Goal: Task Accomplishment & Management: Manage account settings

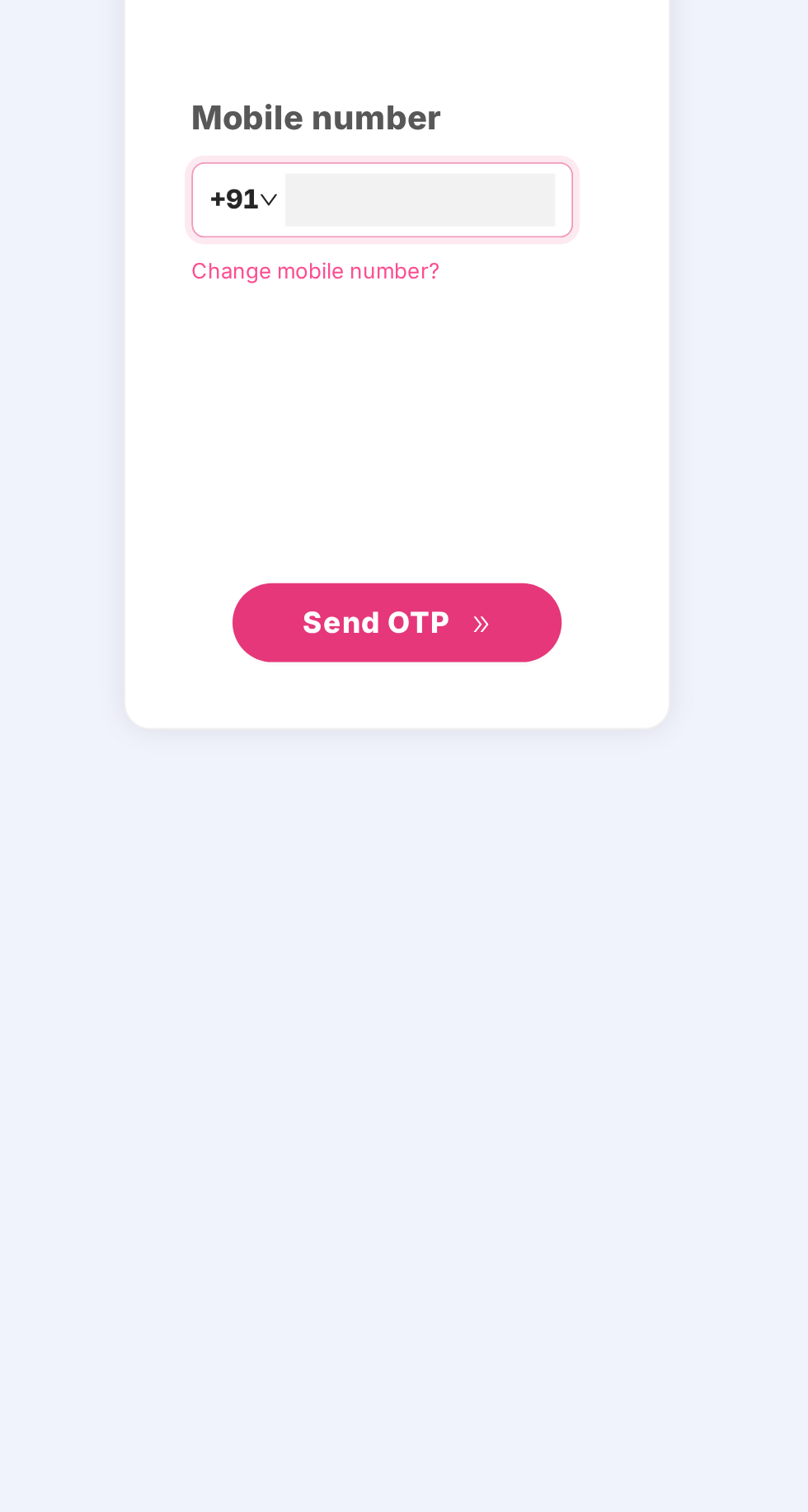
scroll to position [3, 0]
click at [368, 761] on input "number" at bounding box center [415, 747] width 136 height 26
type input "**********"
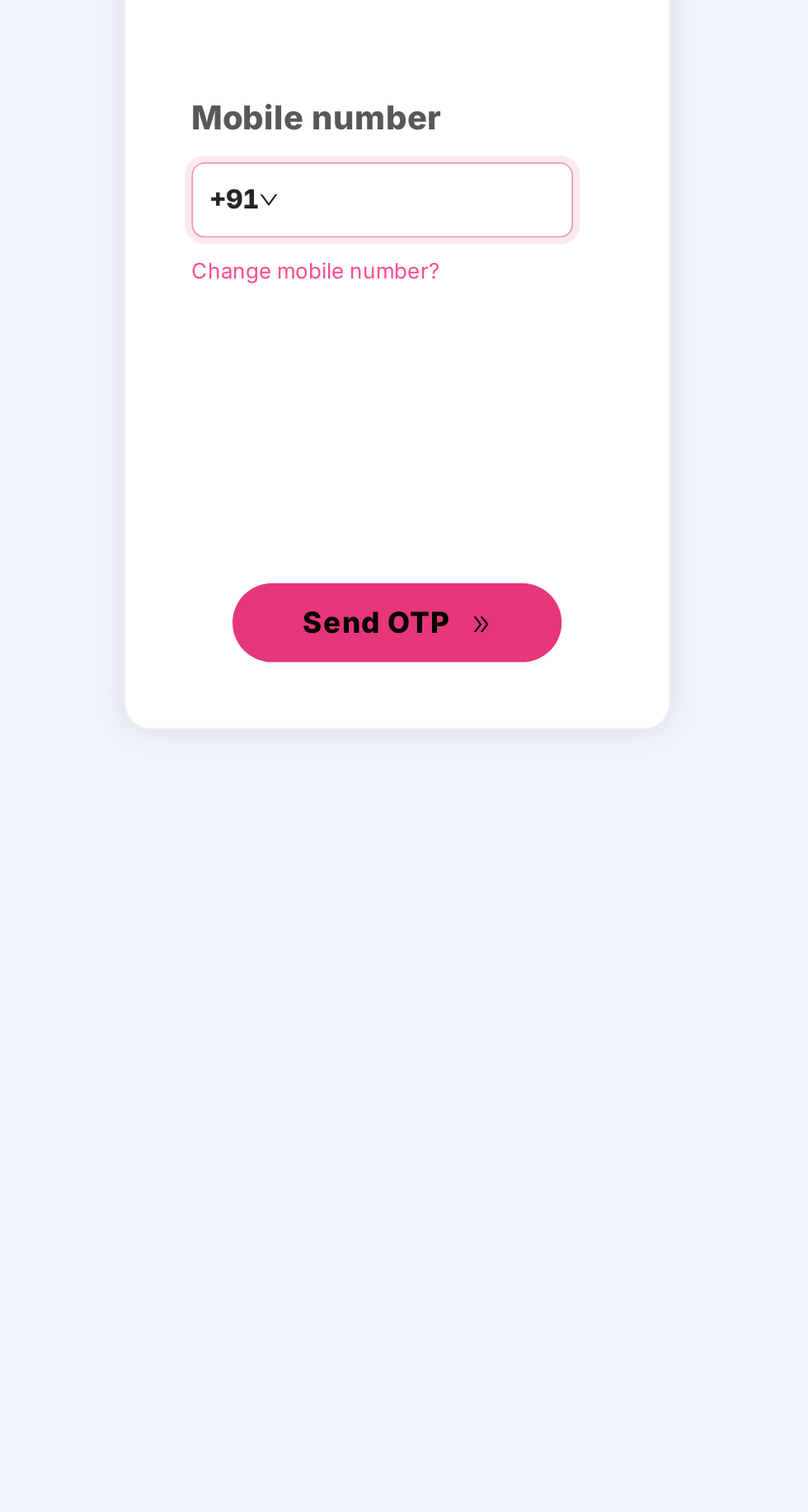
click at [468, 979] on button "Send OTP" at bounding box center [404, 959] width 165 height 40
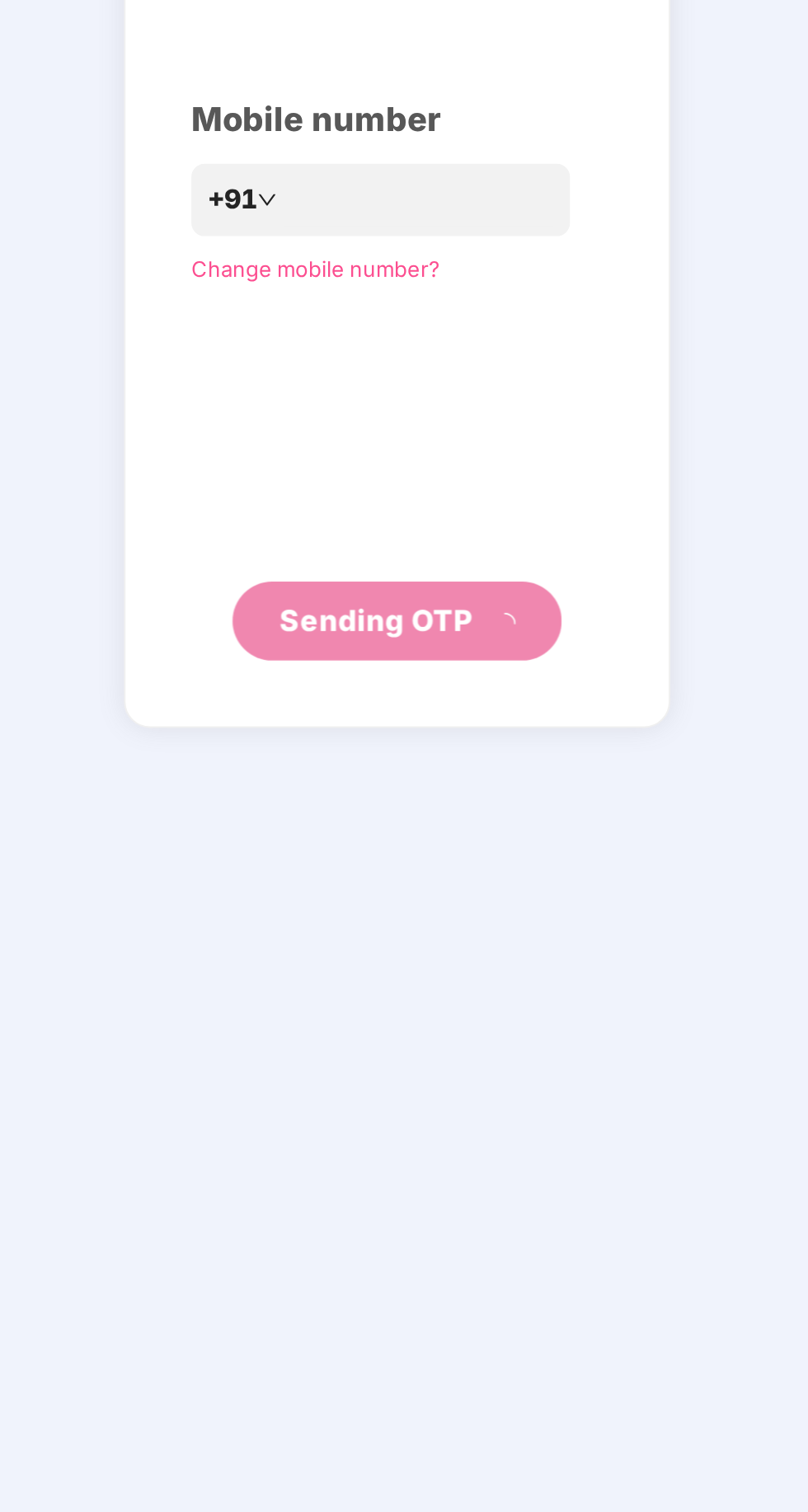
scroll to position [4, 0]
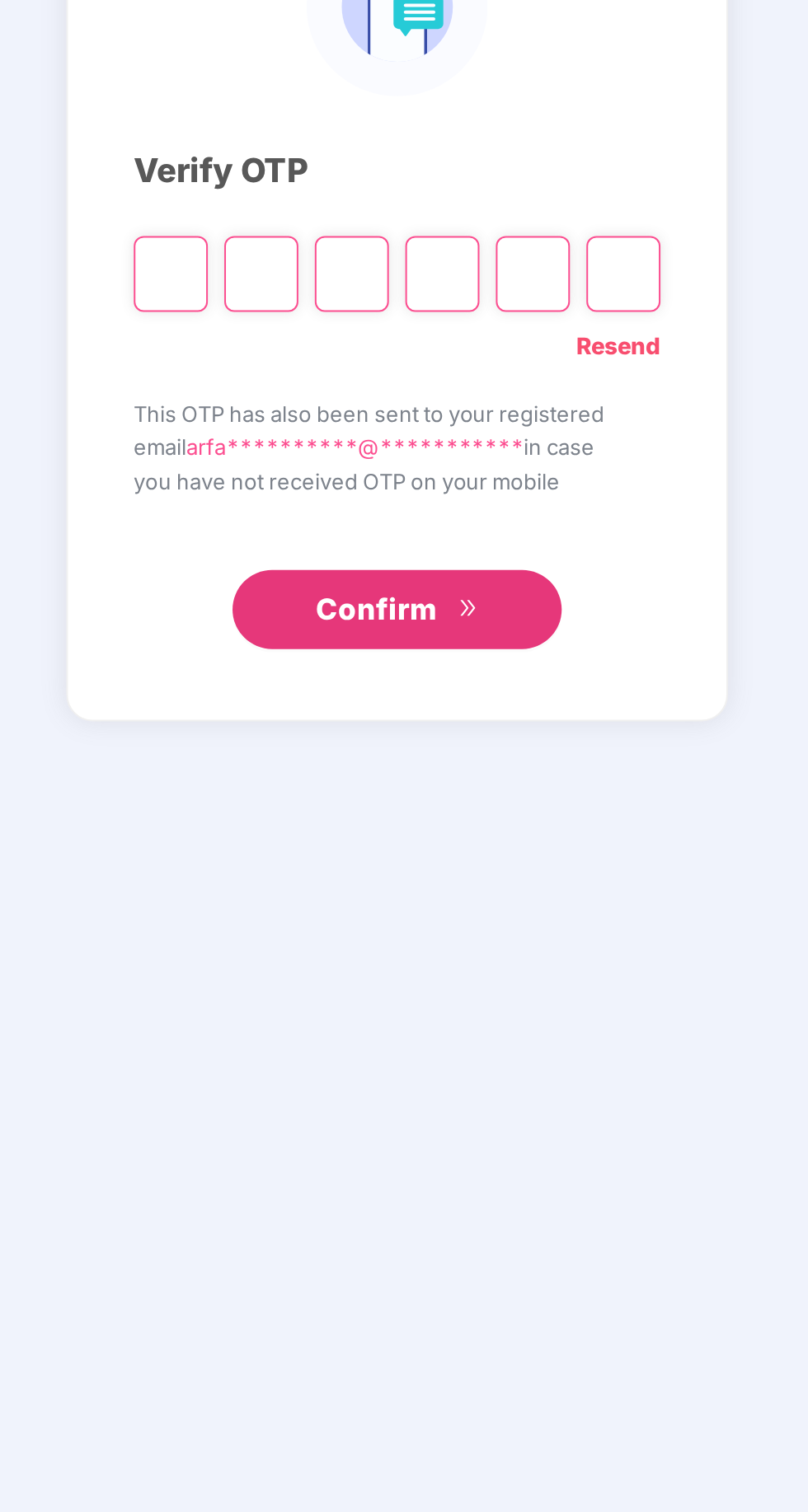
type input "*"
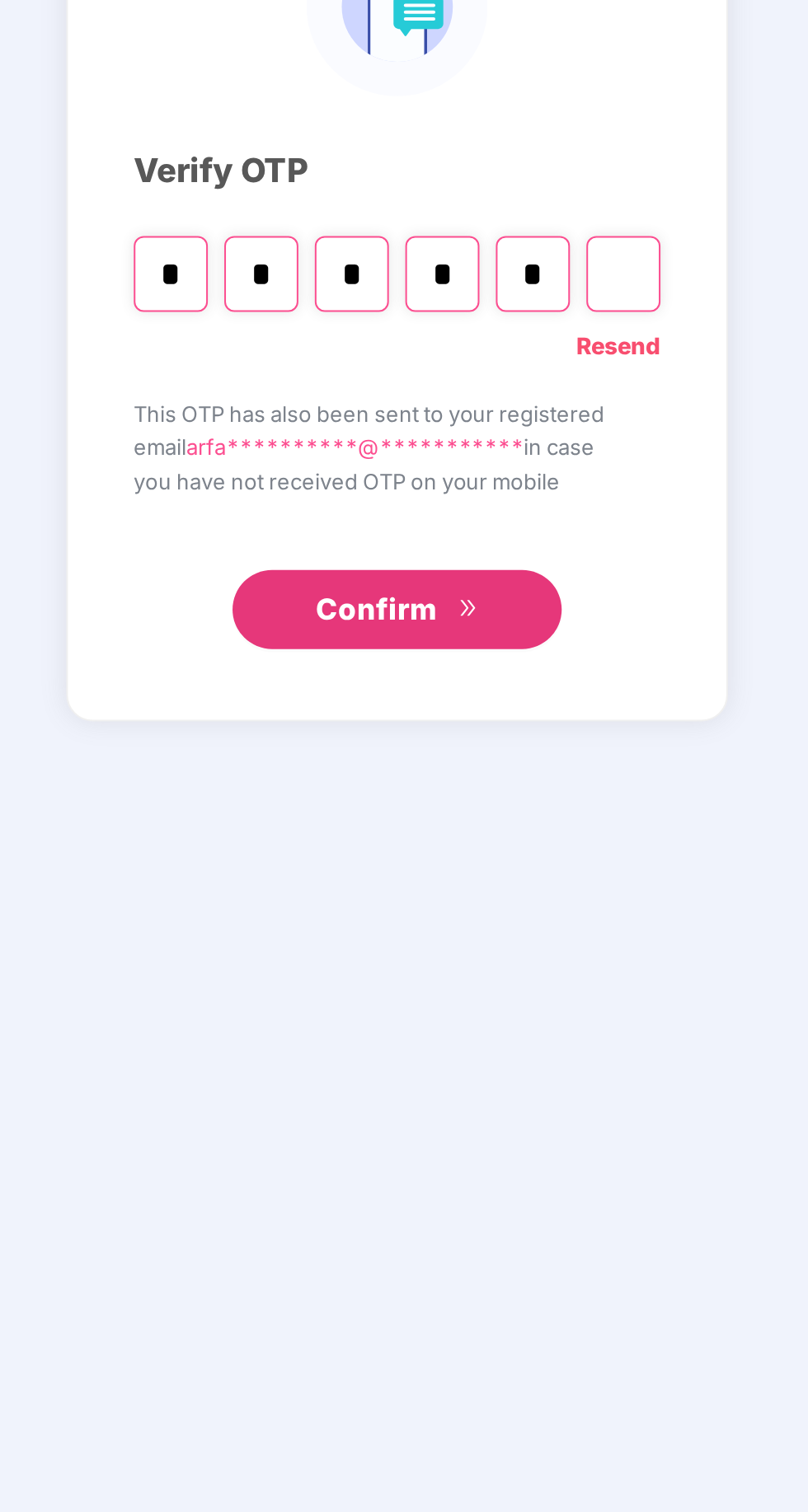
type input "*"
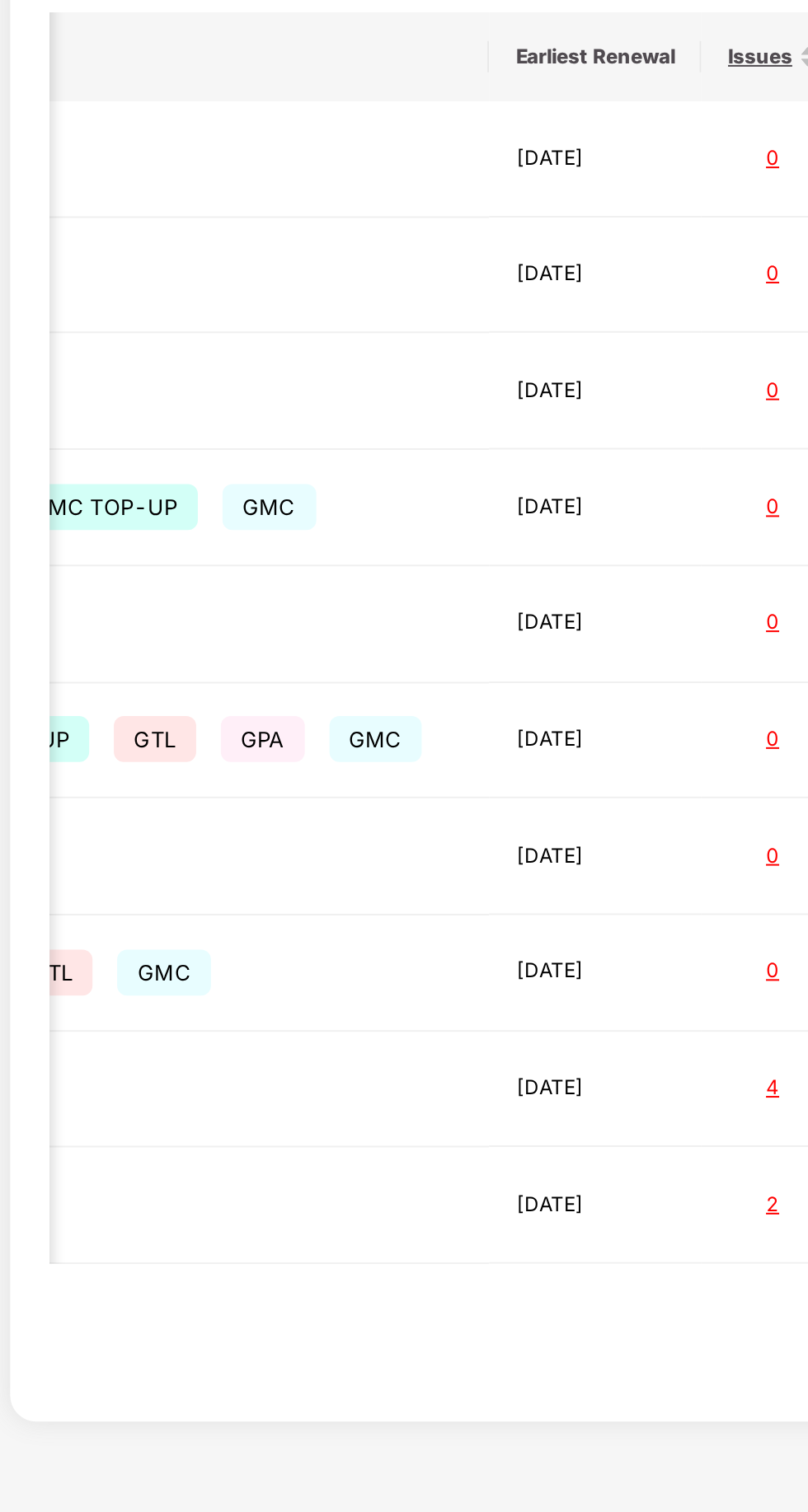
scroll to position [0, 1105]
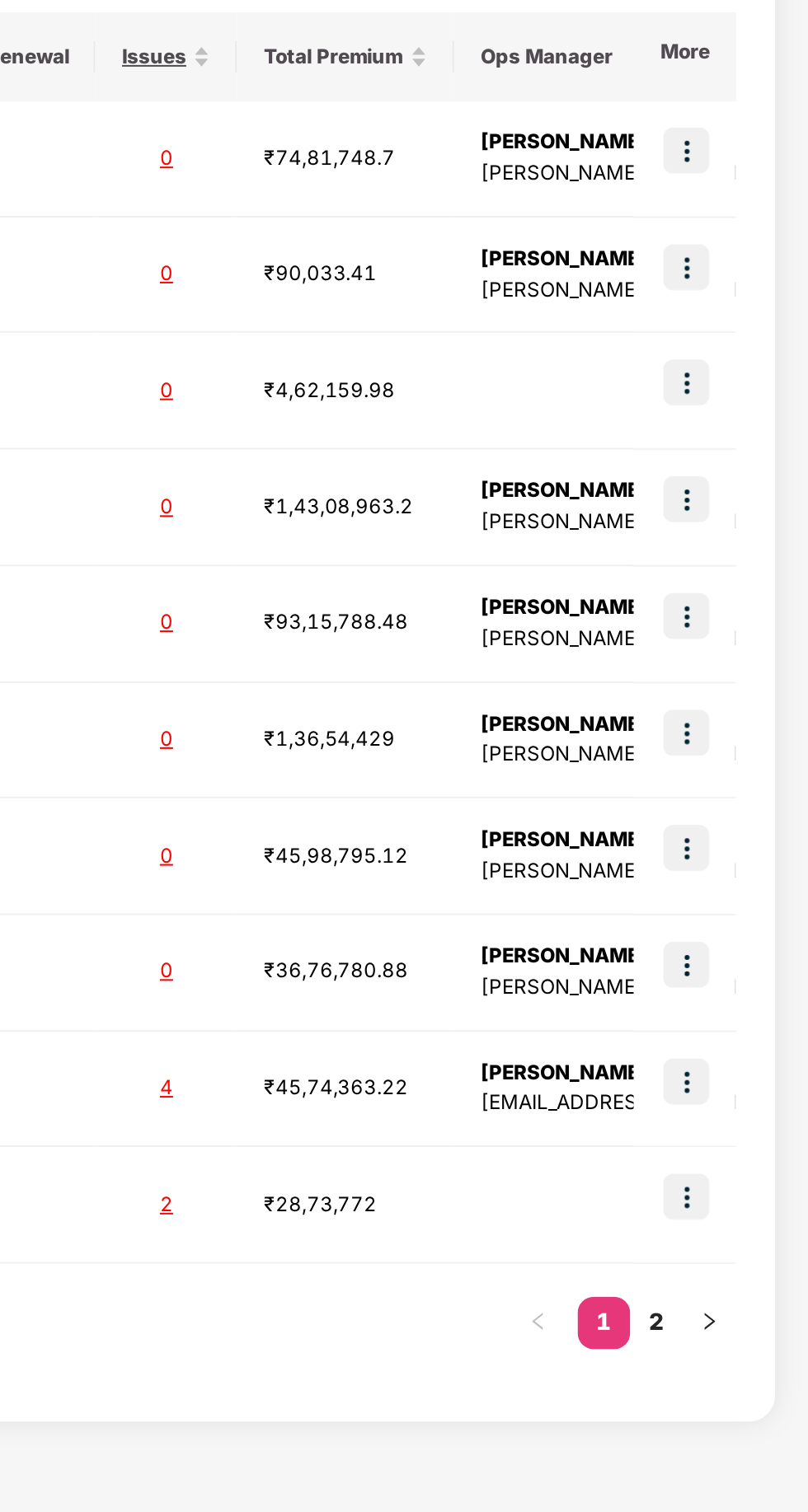
click at [747, 908] on img at bounding box center [746, 916] width 23 height 23
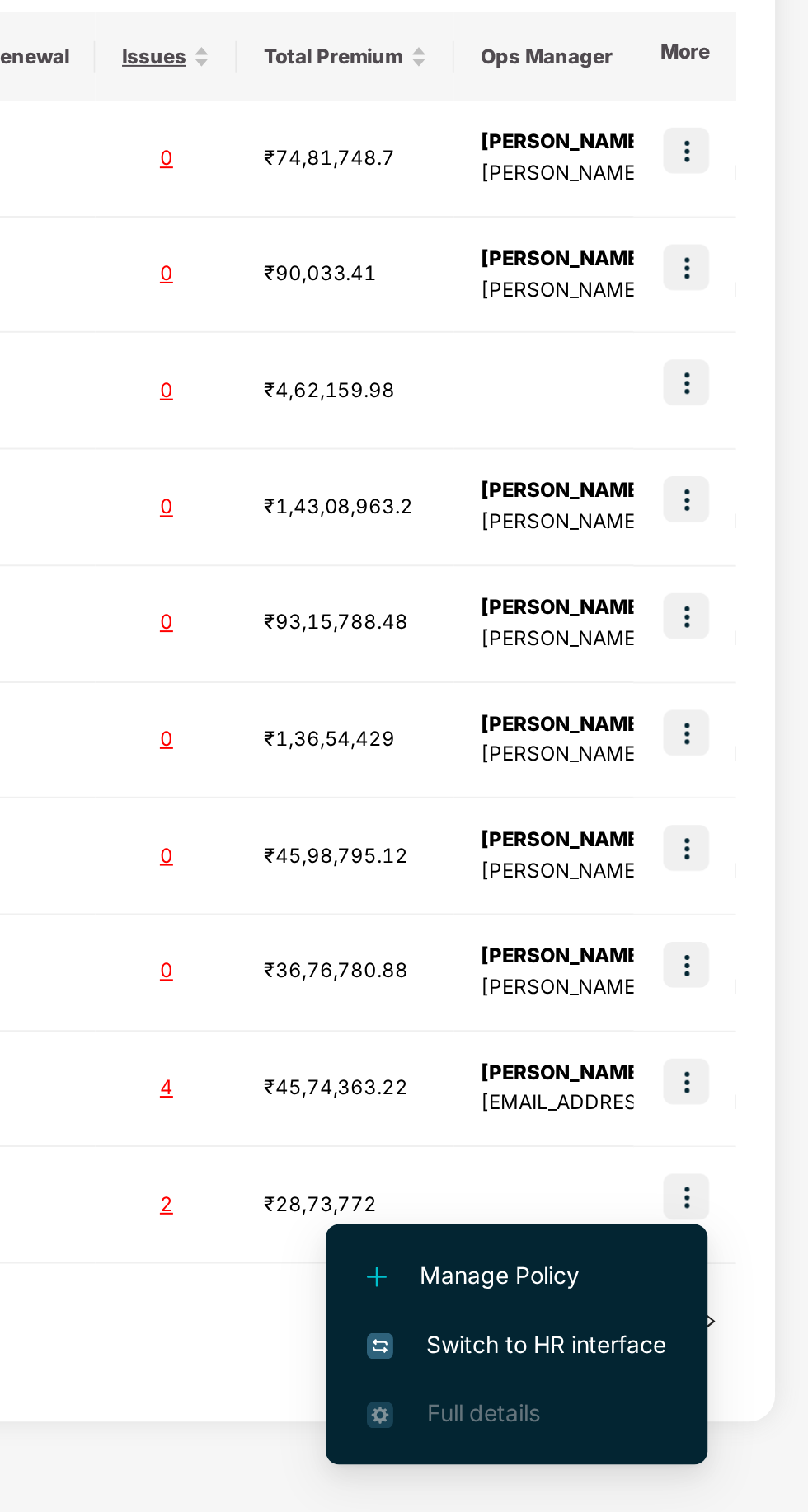
click at [712, 990] on span "Switch to HR interface" at bounding box center [661, 990] width 150 height 18
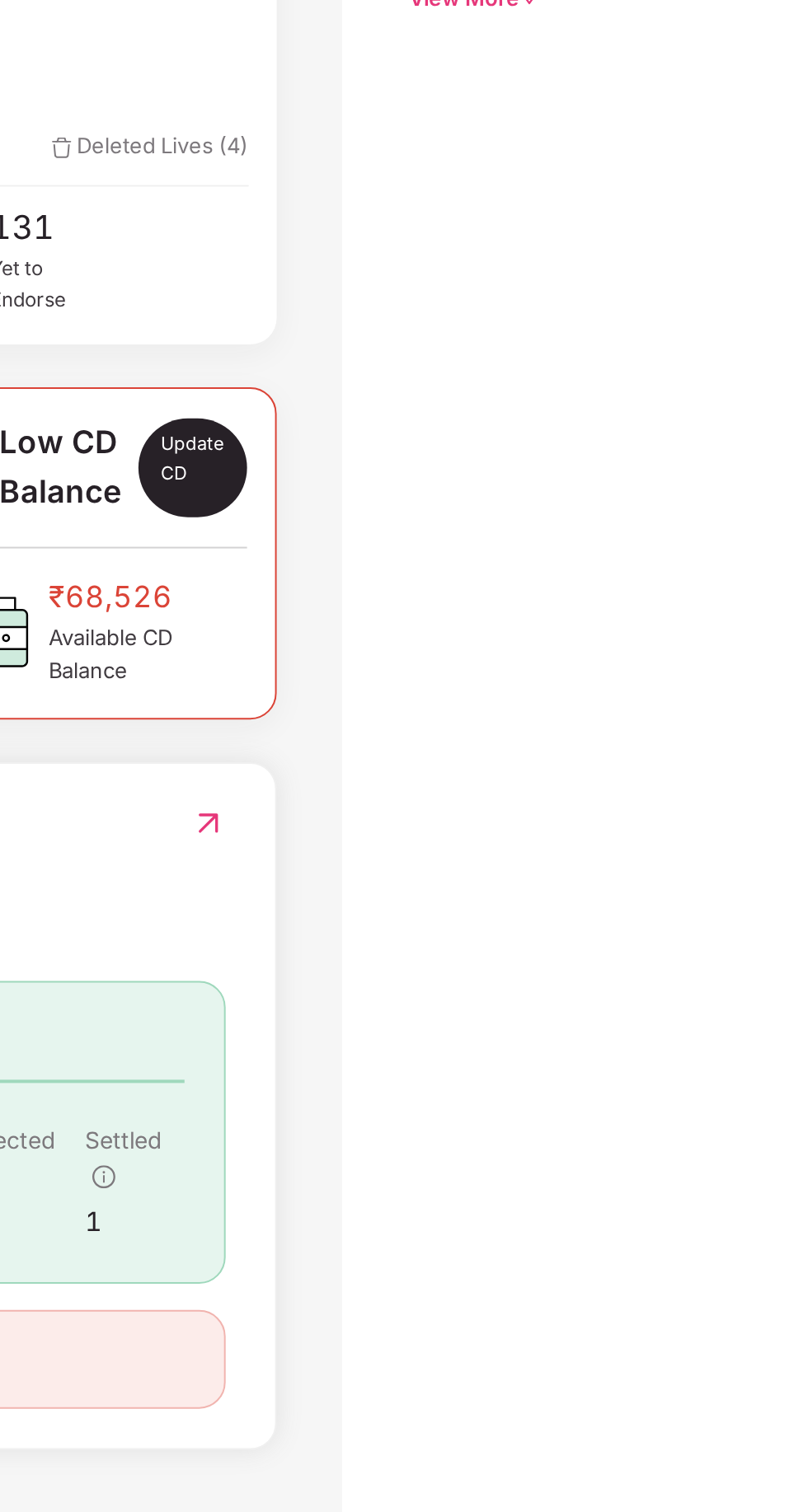
scroll to position [6, 0]
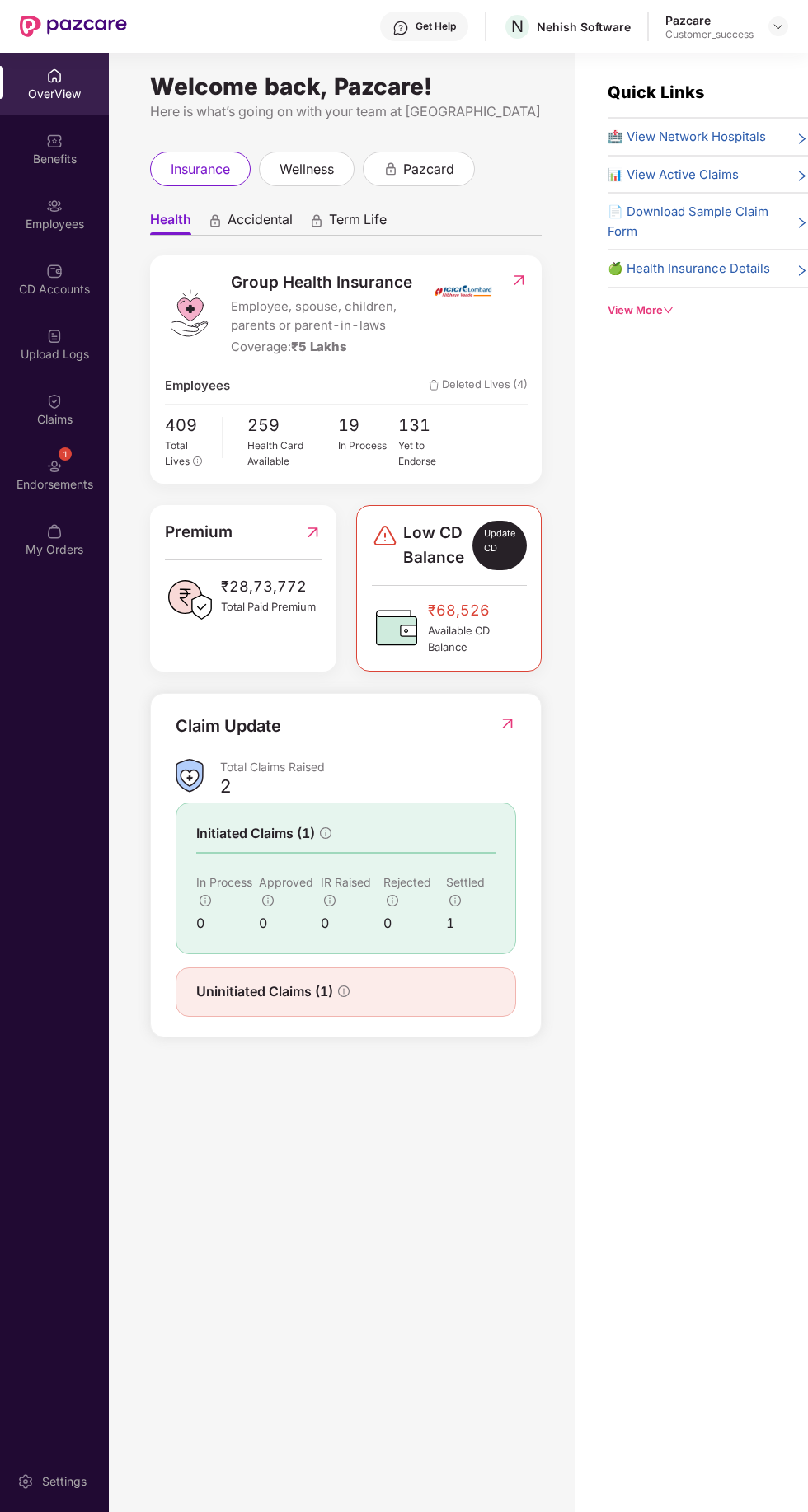
click at [55, 131] on div at bounding box center [54, 139] width 17 height 17
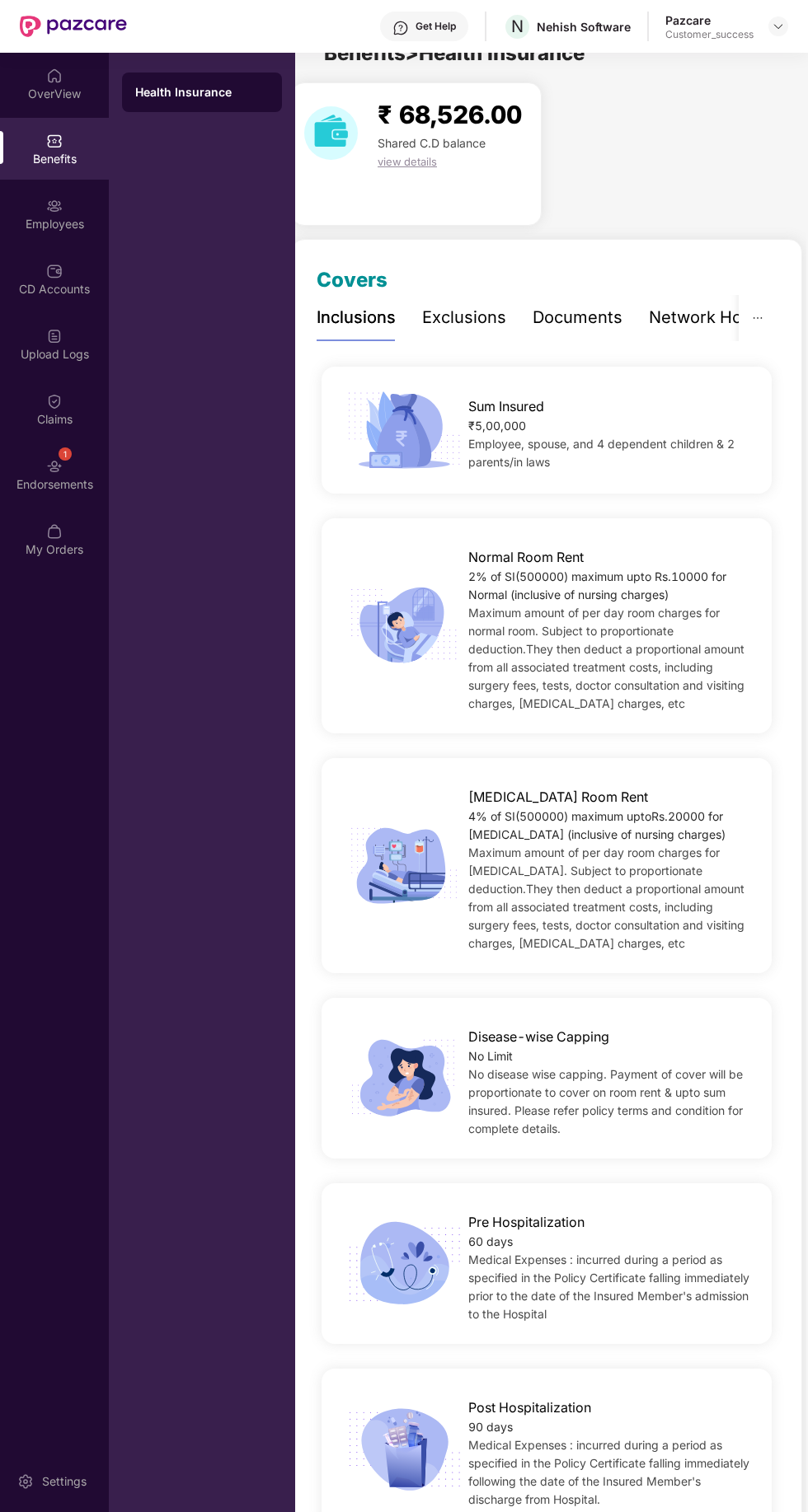
scroll to position [27, 0]
